Goal: Transaction & Acquisition: Obtain resource

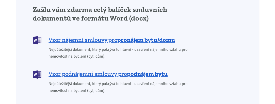
scroll to position [471, 0]
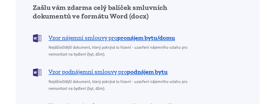
click at [132, 68] on b "podnájem bytu" at bounding box center [147, 71] width 41 height 7
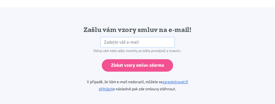
scroll to position [931, 0]
click at [146, 48] on div "Občas vám také zašlu novinky ze světa pronájmů a investic." at bounding box center [137, 51] width 115 height 7
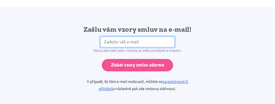
click at [147, 38] on input "email" at bounding box center [137, 42] width 74 height 11
type input "[EMAIL_ADDRESS][DOMAIN_NAME]"
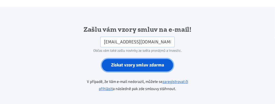
click at [146, 59] on input "Získat vzory smluv zdarma" at bounding box center [137, 65] width 71 height 12
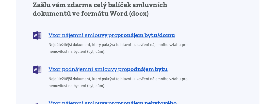
scroll to position [471, 0]
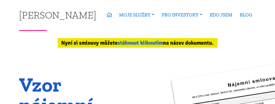
drag, startPoint x: 0, startPoint y: 0, endPoint x: 158, endPoint y: 42, distance: 163.5
click at [158, 42] on link "stáhnout kliknutím" at bounding box center [140, 43] width 45 height 7
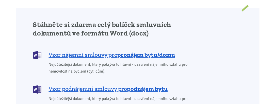
scroll to position [471, 0]
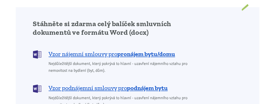
click at [204, 49] on div "Stáhněte si zdarma celý balíček smluvních dokumentů ve formátu Word (docx) Vzor…" at bounding box center [137, 102] width 216 height 165
click at [144, 84] on b "podnájem bytu" at bounding box center [147, 87] width 41 height 7
